Goal: Check status

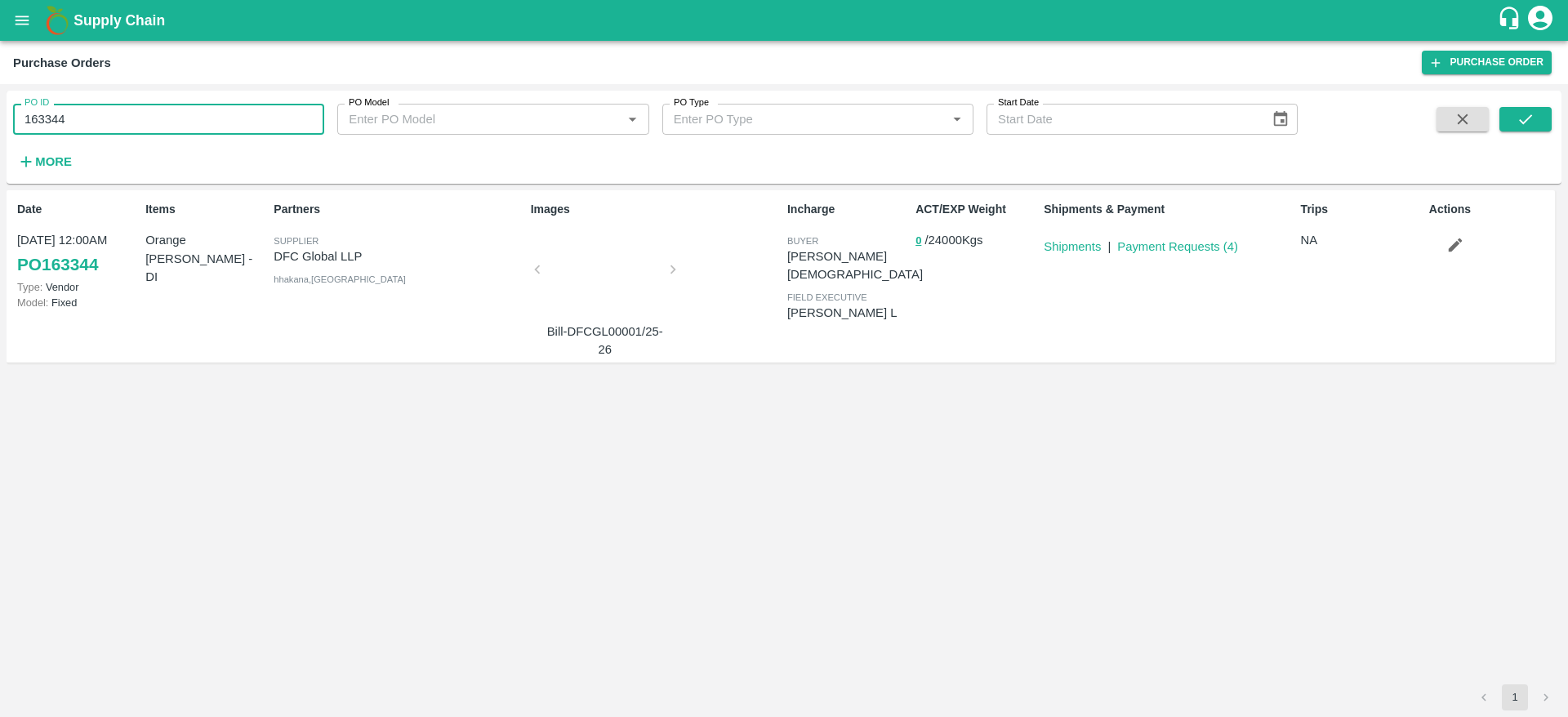
click at [224, 121] on input "163344" at bounding box center [168, 119] width 311 height 32
paste input "text"
click at [224, 121] on input "170860" at bounding box center [168, 119] width 311 height 32
type input "170860"
click at [1527, 120] on icon "submit" at bounding box center [1525, 119] width 13 height 10
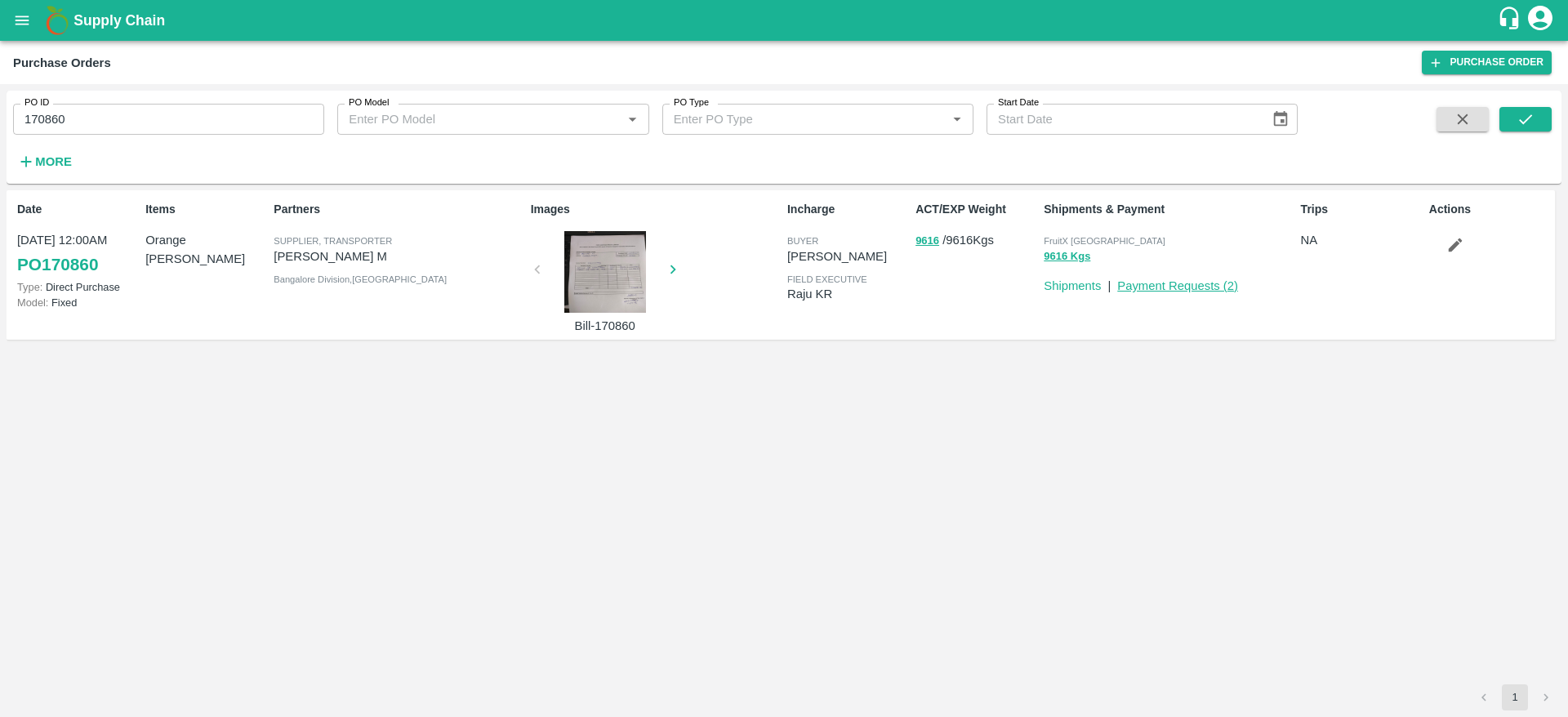
click at [1196, 292] on link "Payment Requests ( 2 )" at bounding box center [1177, 286] width 121 height 13
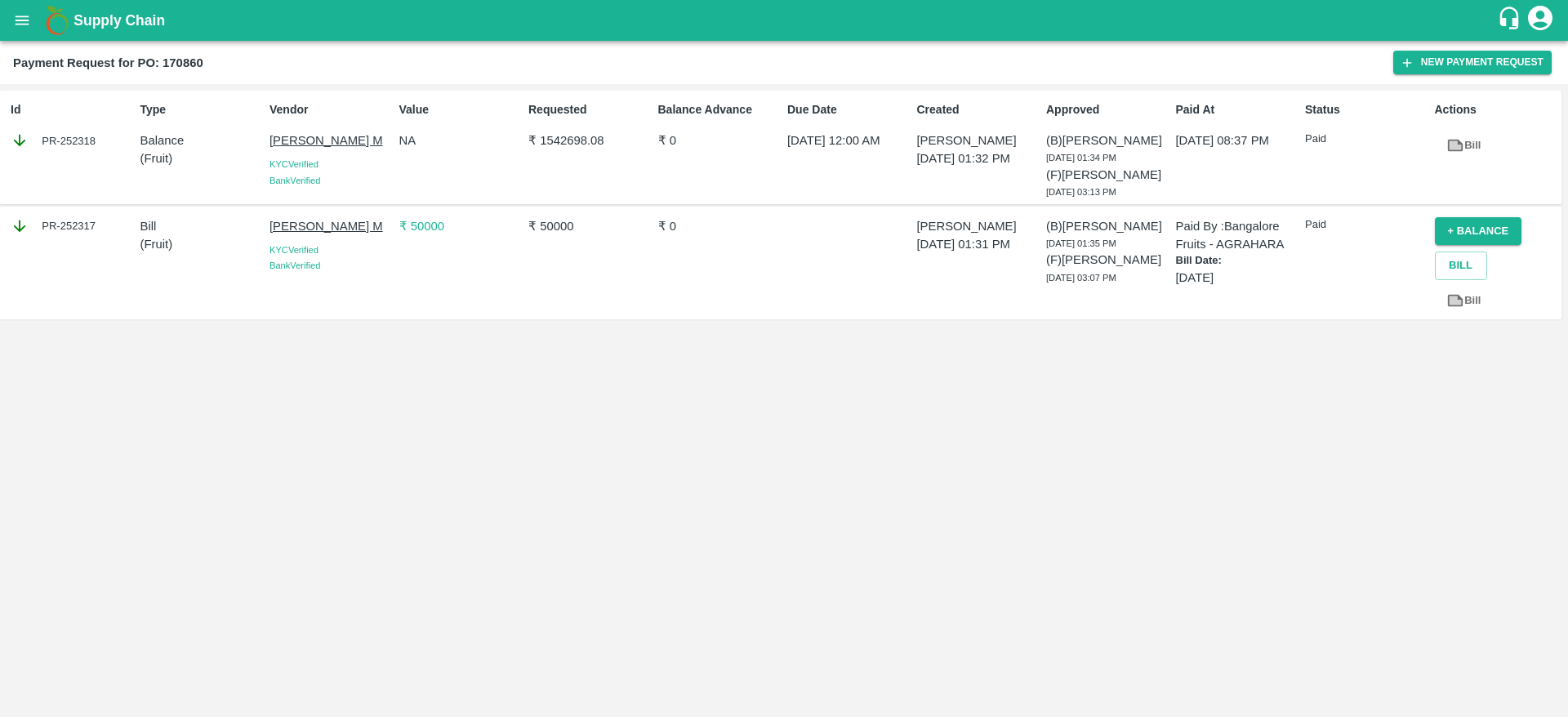
click at [557, 235] on p "₹ 50000" at bounding box center [589, 227] width 122 height 18
copy p "50000"
copy div "( Fruit ) Vendor [PERSON_NAME] M"
copy p "[PERSON_NAME] M"
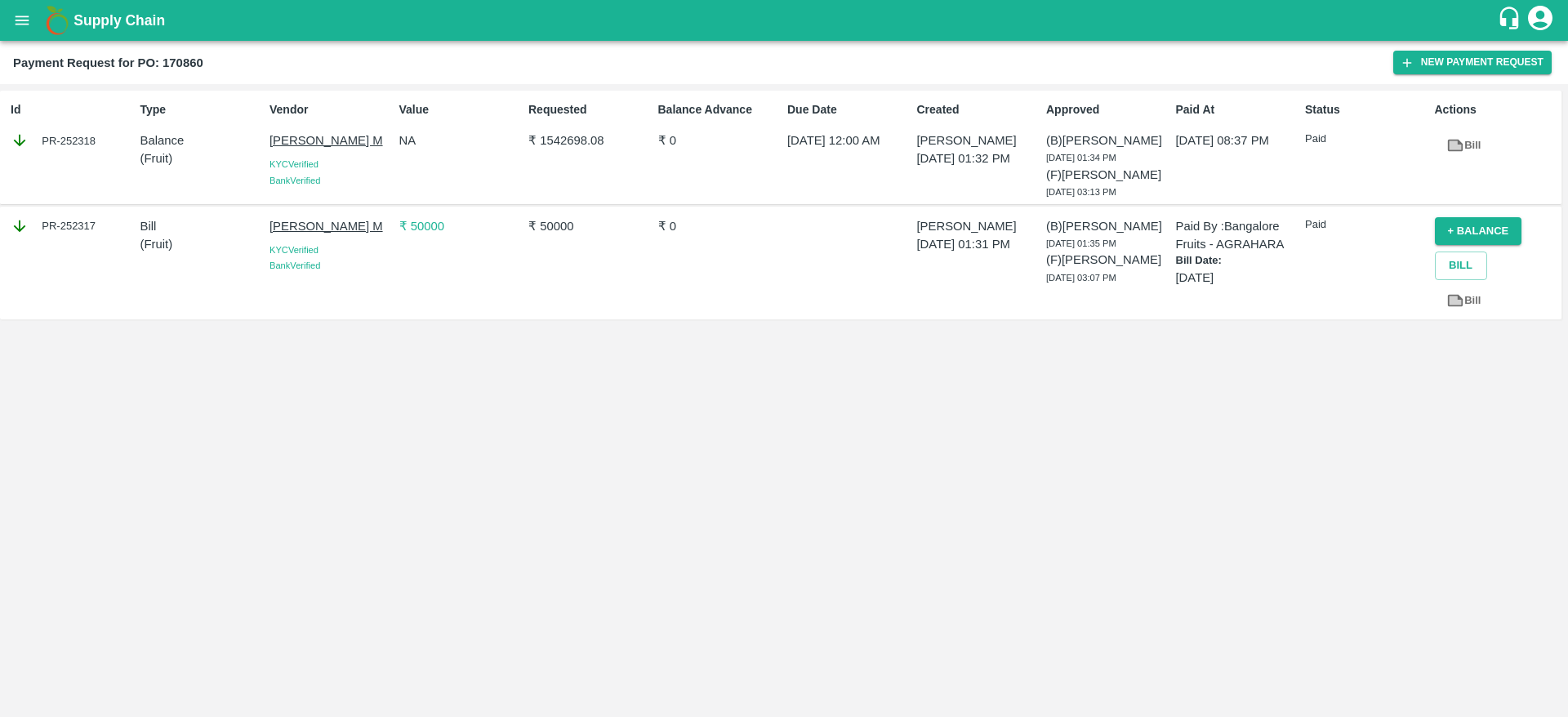
click at [417, 235] on p "₹ 50000" at bounding box center [460, 227] width 122 height 18
